Goal: Register for event/course

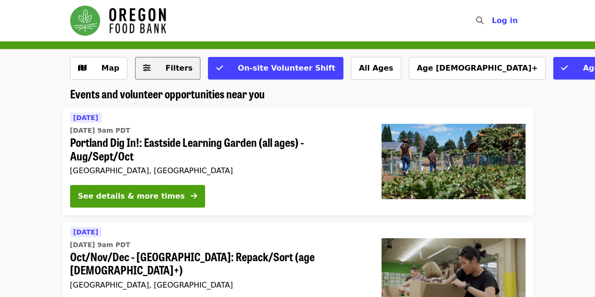
click at [171, 70] on span "Filters" at bounding box center [179, 68] width 27 height 9
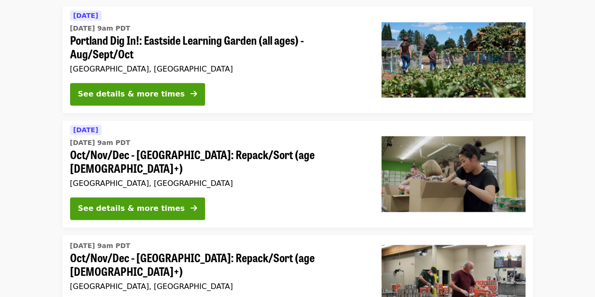
scroll to position [615, 0]
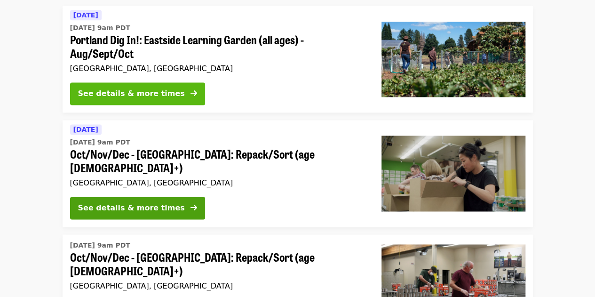
click at [191, 98] on icon "arrow-right icon" at bounding box center [194, 93] width 7 height 9
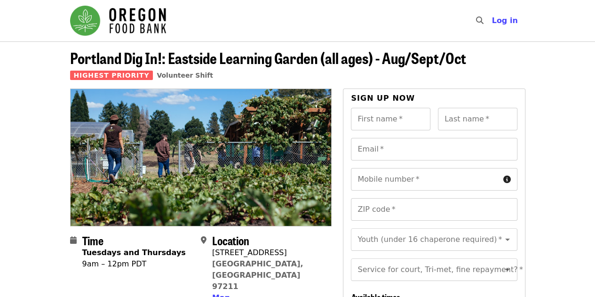
click at [110, 10] on img "Main navigation" at bounding box center [118, 21] width 96 height 30
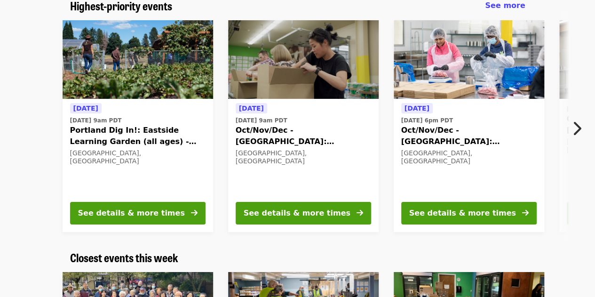
scroll to position [83, 0]
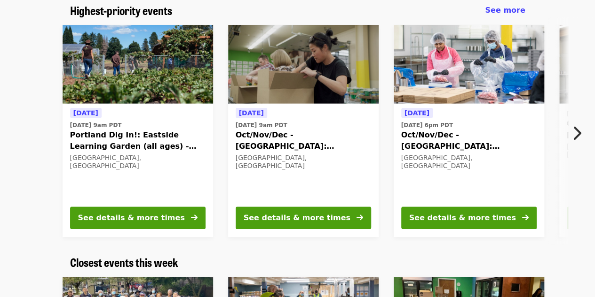
click at [570, 133] on button "Next item" at bounding box center [579, 133] width 31 height 26
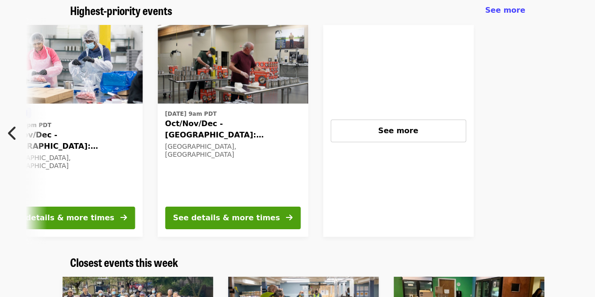
scroll to position [0, 410]
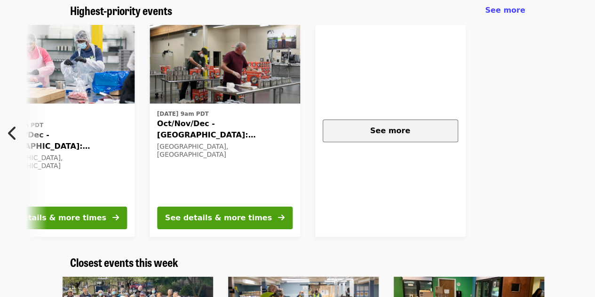
click at [438, 130] on div "See more" at bounding box center [391, 130] width 120 height 11
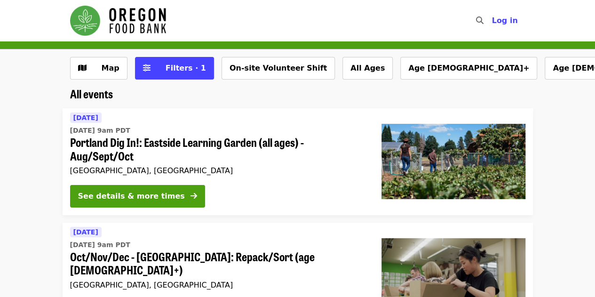
click at [135, 17] on img "Main navigation" at bounding box center [118, 21] width 96 height 30
